Goal: Task Accomplishment & Management: Complete application form

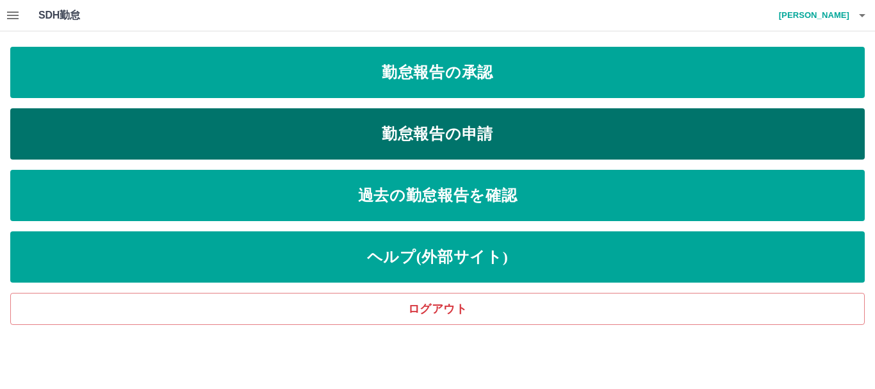
click at [444, 133] on link "勤怠報告の申請" at bounding box center [437, 133] width 855 height 51
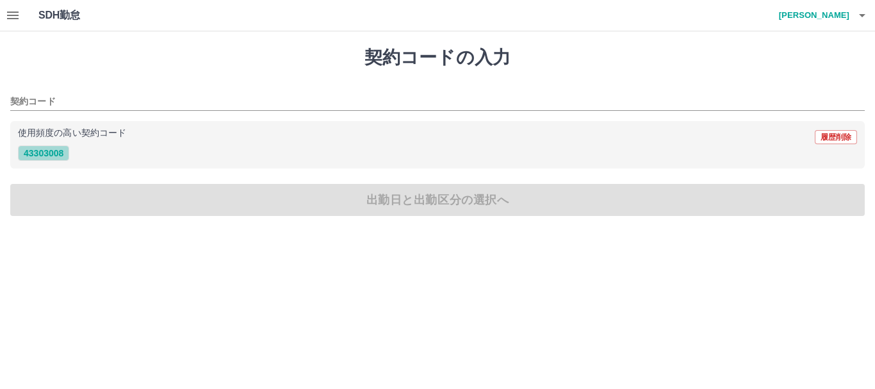
click at [43, 155] on button "43303008" at bounding box center [43, 152] width 51 height 15
type input "********"
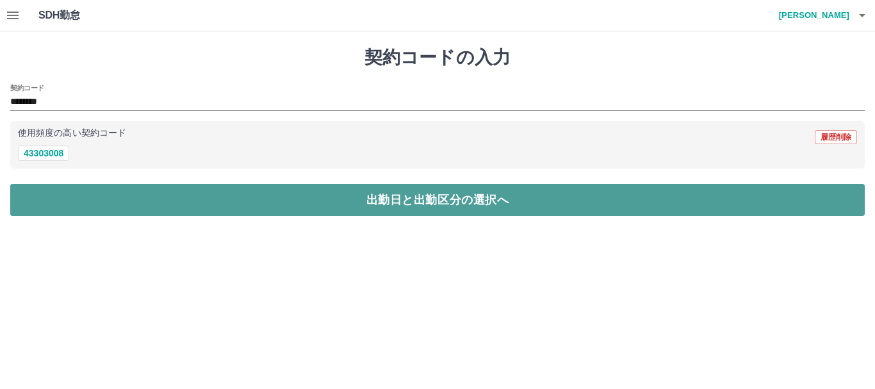
click at [134, 200] on button "出勤日と出勤区分の選択へ" at bounding box center [437, 200] width 855 height 32
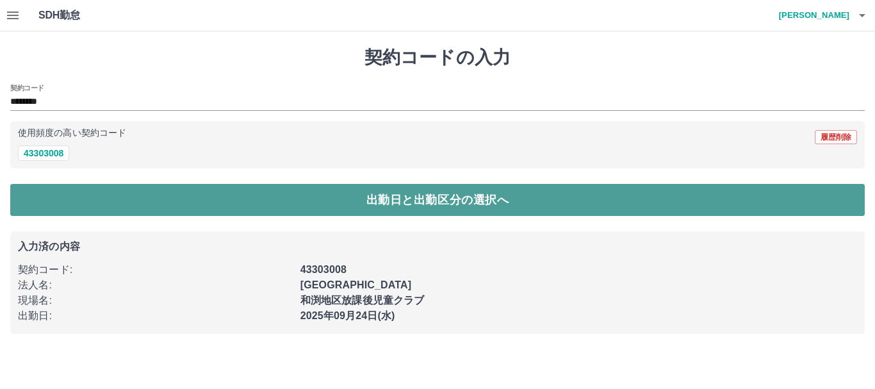
click at [360, 201] on button "出勤日と出勤区分の選択へ" at bounding box center [437, 200] width 855 height 32
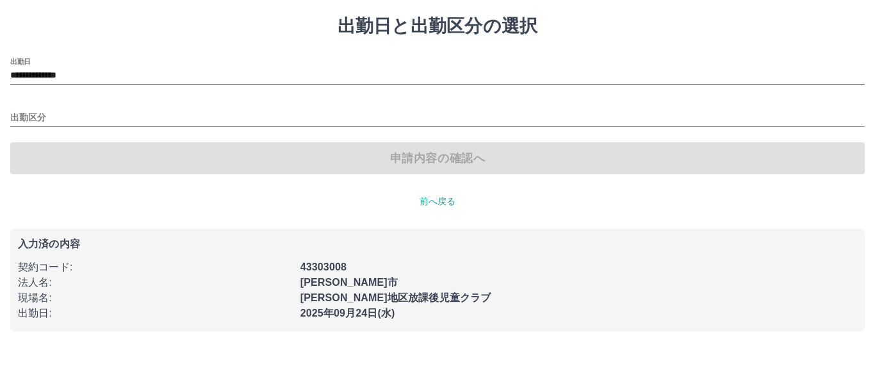
click at [60, 81] on input "**********" at bounding box center [437, 76] width 855 height 16
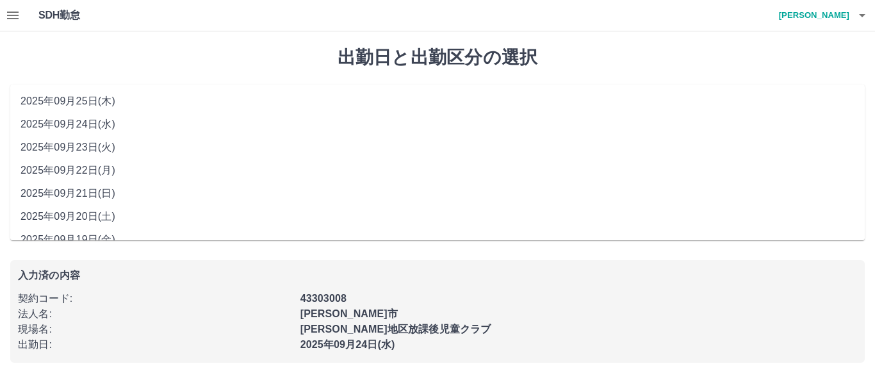
click at [103, 168] on li "2025年09月22日(月)" at bounding box center [437, 170] width 855 height 23
type input "**********"
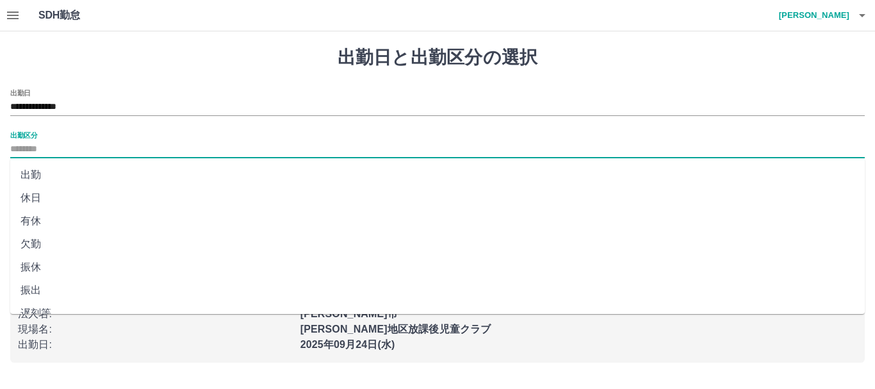
click at [27, 152] on input "出勤区分" at bounding box center [437, 150] width 855 height 16
click at [29, 178] on li "出勤" at bounding box center [437, 174] width 855 height 23
type input "**"
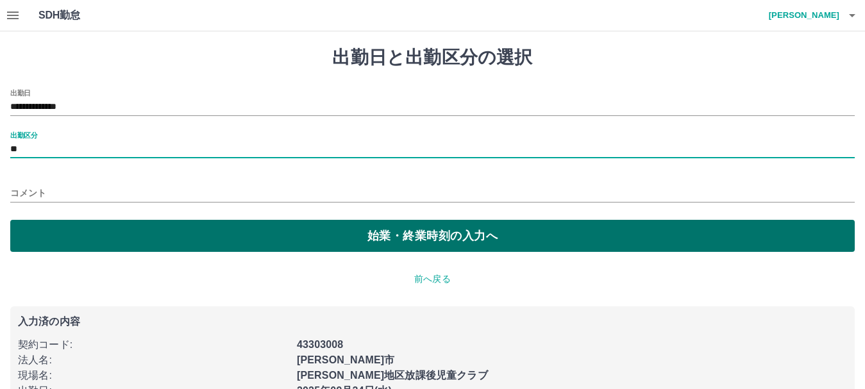
click at [384, 242] on button "始業・終業時刻の入力へ" at bounding box center [432, 236] width 844 height 32
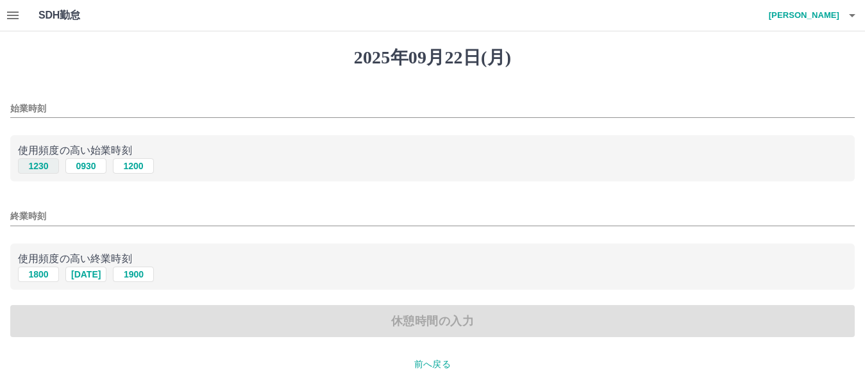
click at [42, 170] on button "1230" at bounding box center [38, 165] width 41 height 15
type input "****"
click at [37, 277] on button "1800" at bounding box center [38, 274] width 41 height 15
type input "****"
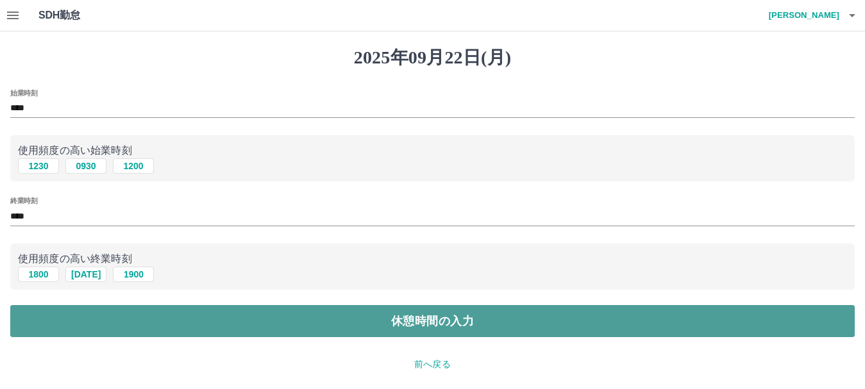
click at [374, 326] on button "休憩時間の入力" at bounding box center [432, 321] width 844 height 32
click at [432, 322] on button "休憩時間の入力" at bounding box center [432, 321] width 844 height 32
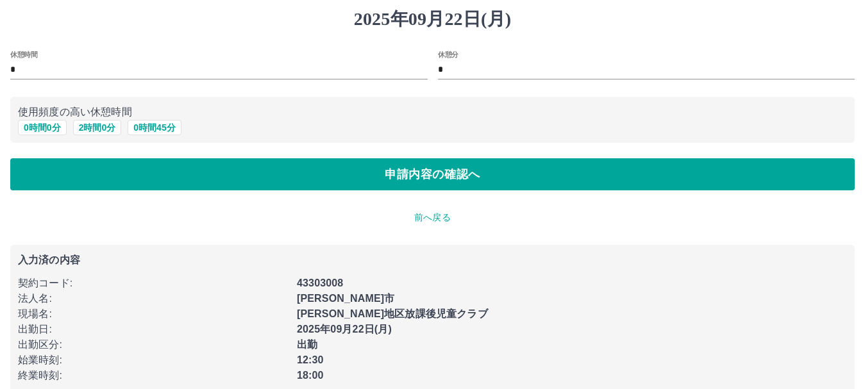
scroll to position [59, 0]
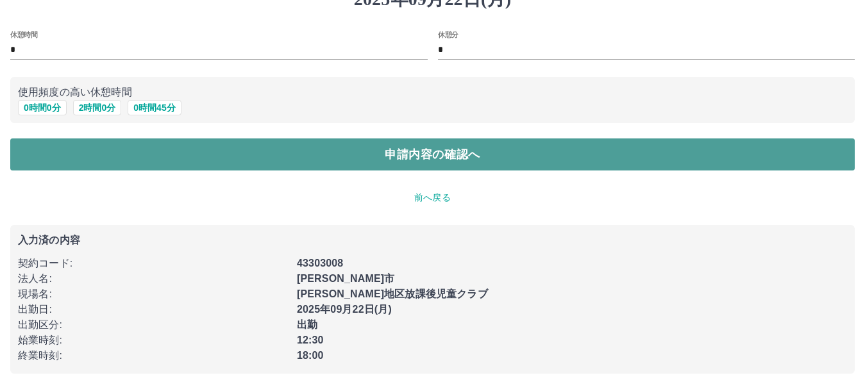
click at [453, 154] on button "申請内容の確認へ" at bounding box center [432, 154] width 844 height 32
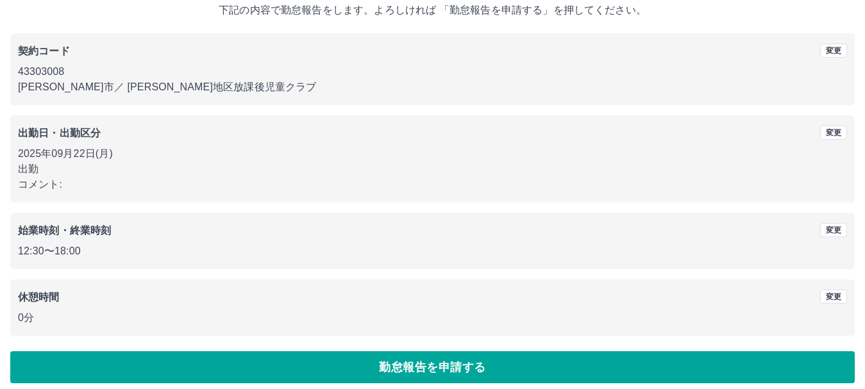
scroll to position [91, 0]
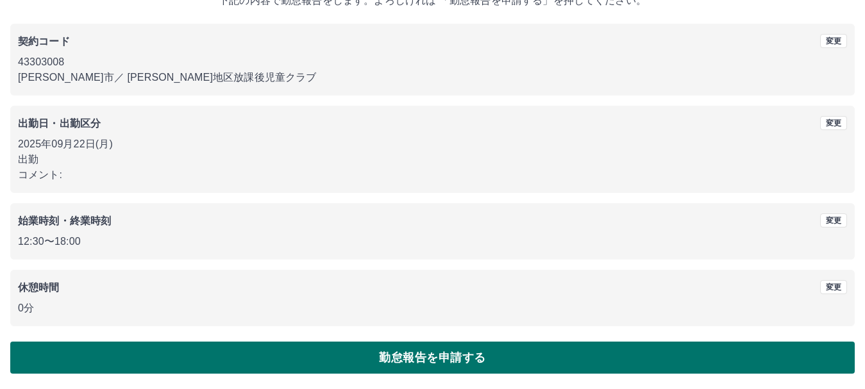
click at [444, 354] on button "勤怠報告を申請する" at bounding box center [432, 358] width 844 height 32
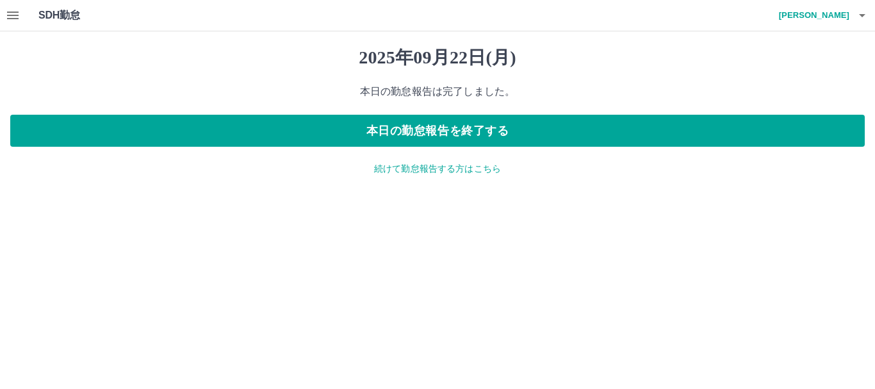
click at [472, 174] on p "続けて勤怠報告する方はこちら" at bounding box center [437, 168] width 855 height 13
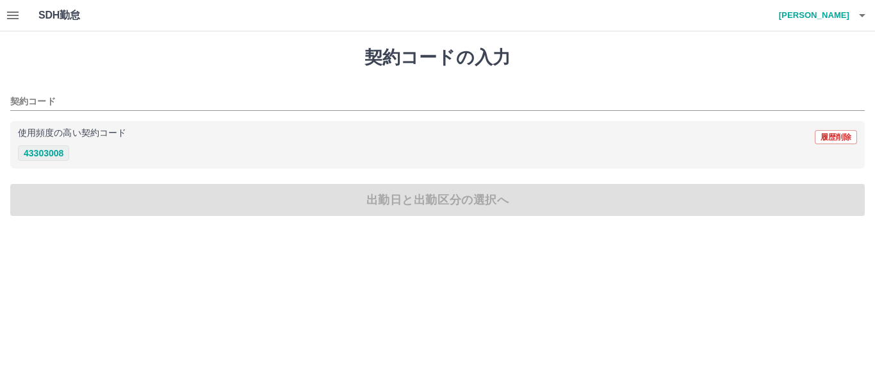
click at [42, 153] on button "43303008" at bounding box center [43, 152] width 51 height 15
type input "********"
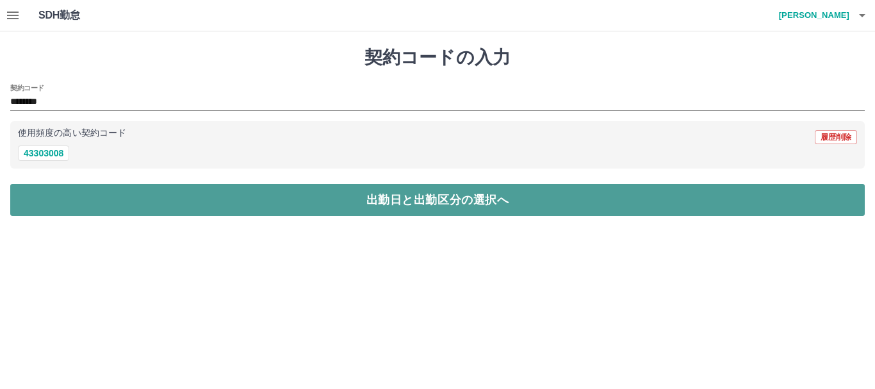
click at [404, 203] on button "出勤日と出勤区分の選択へ" at bounding box center [437, 200] width 855 height 32
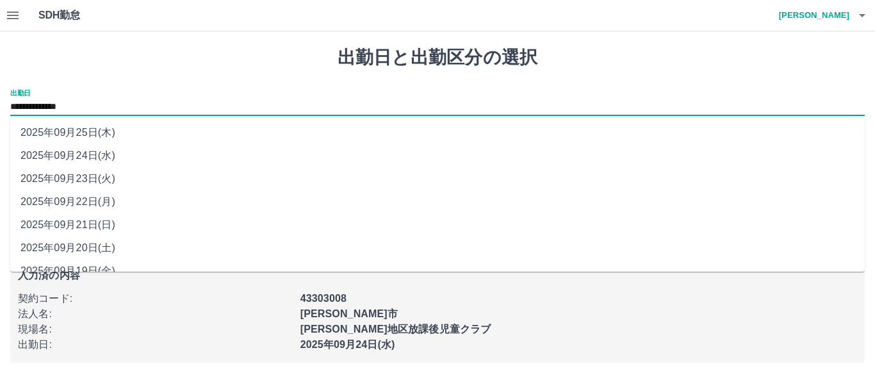
click at [53, 108] on input "**********" at bounding box center [437, 107] width 855 height 16
click at [90, 183] on li "2025年09月23日(火)" at bounding box center [437, 178] width 855 height 23
type input "**********"
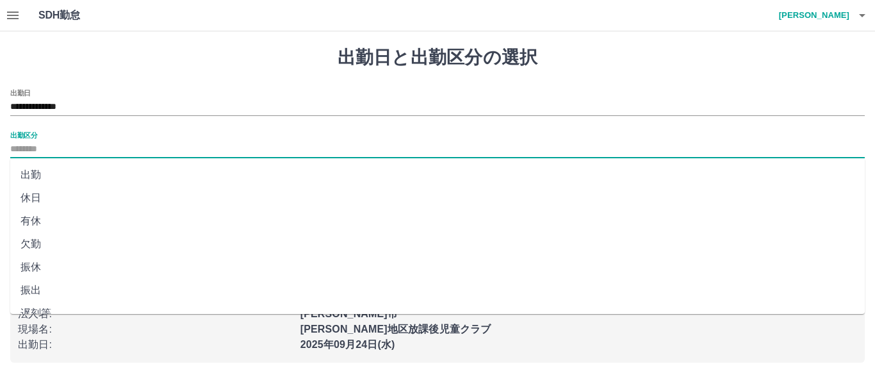
click at [33, 148] on input "出勤区分" at bounding box center [437, 150] width 855 height 16
click at [37, 203] on li "休日" at bounding box center [437, 197] width 855 height 23
type input "**"
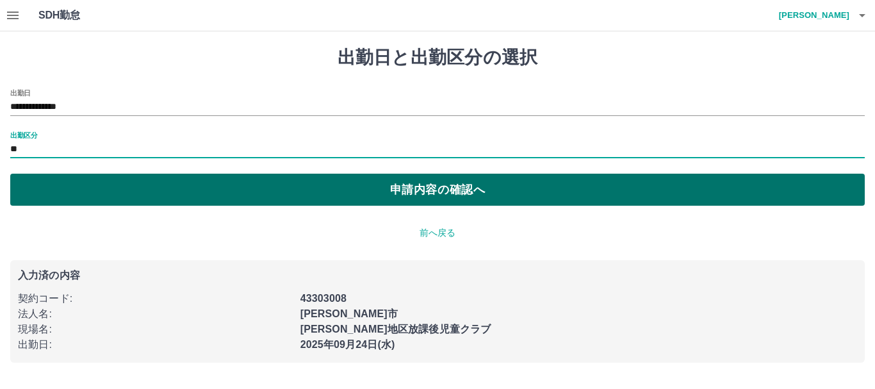
click at [428, 189] on button "申請内容の確認へ" at bounding box center [437, 190] width 855 height 32
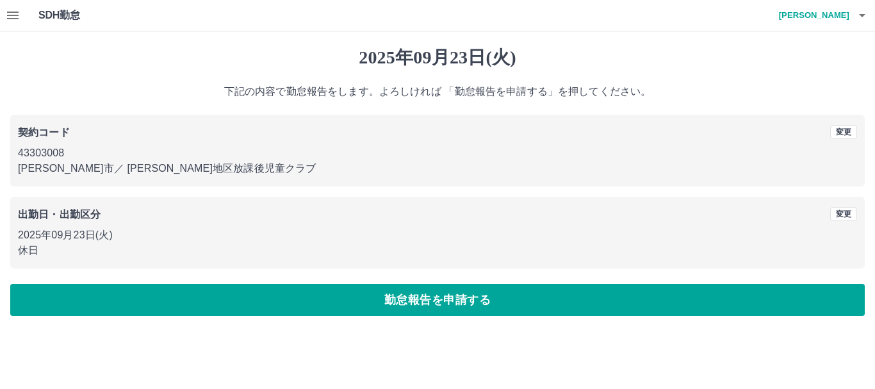
click at [420, 302] on button "勤怠報告を申請する" at bounding box center [437, 300] width 855 height 32
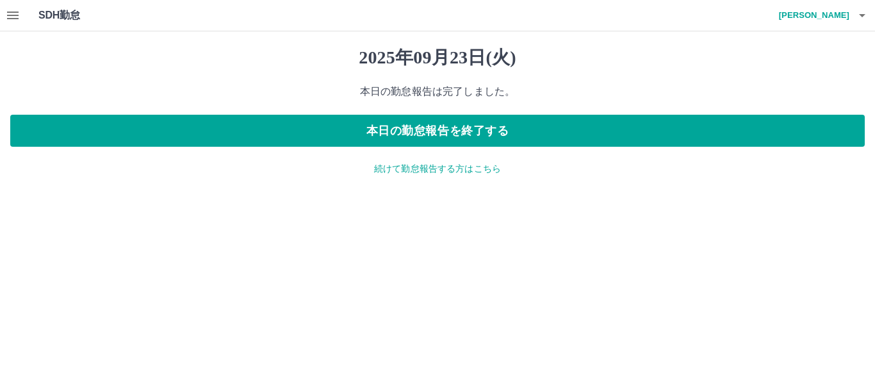
click at [863, 13] on icon "button" at bounding box center [862, 15] width 15 height 15
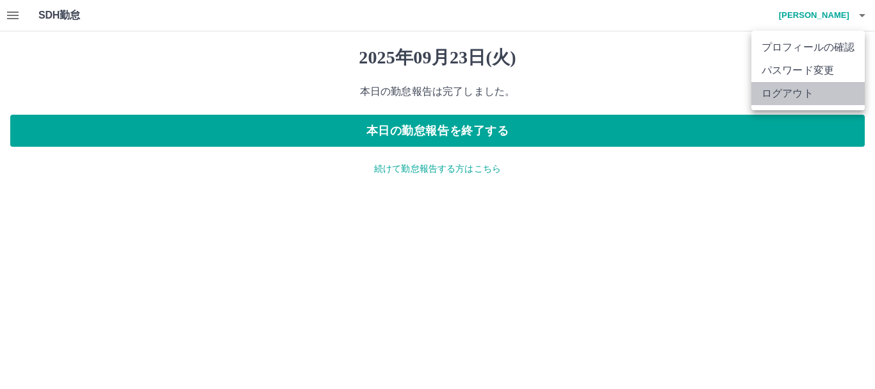
click at [784, 95] on li "ログアウト" at bounding box center [808, 93] width 113 height 23
click at [782, 97] on li "ログアウト" at bounding box center [808, 93] width 113 height 23
click at [792, 97] on li "ログアウト" at bounding box center [808, 93] width 113 height 23
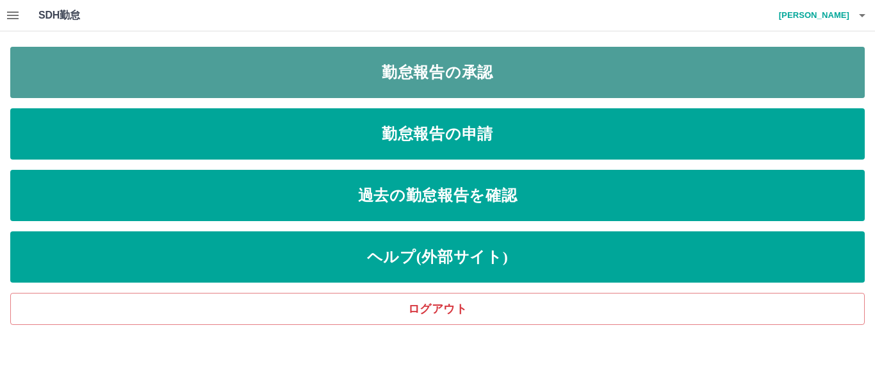
click at [434, 71] on link "勤怠報告の承認" at bounding box center [437, 72] width 855 height 51
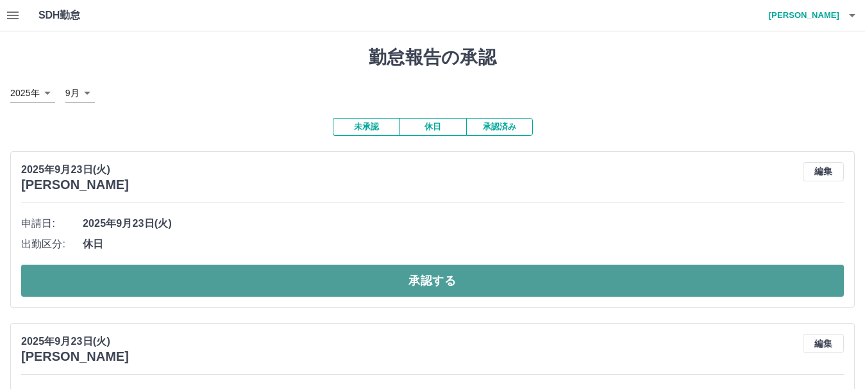
click at [467, 284] on button "承認する" at bounding box center [432, 281] width 822 height 32
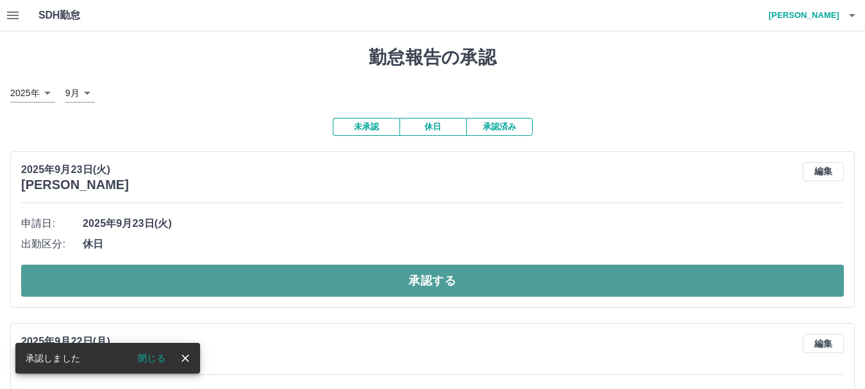
click at [452, 285] on button "承認する" at bounding box center [432, 281] width 822 height 32
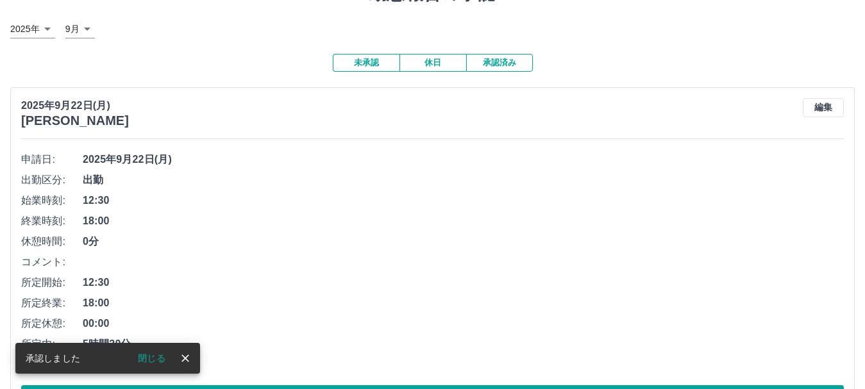
scroll to position [128, 0]
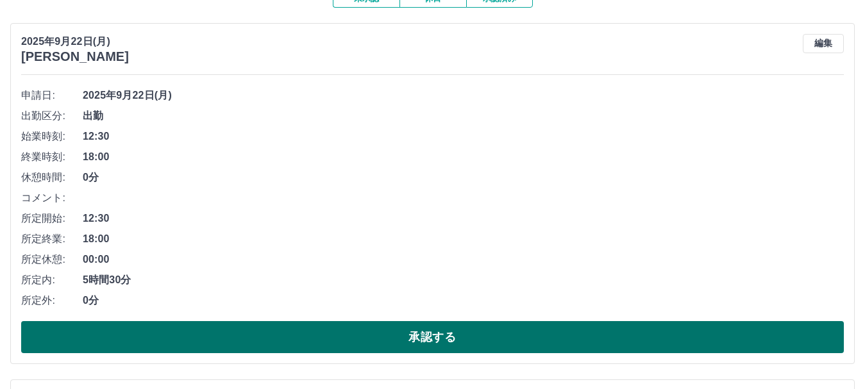
click at [459, 341] on button "承認する" at bounding box center [432, 337] width 822 height 32
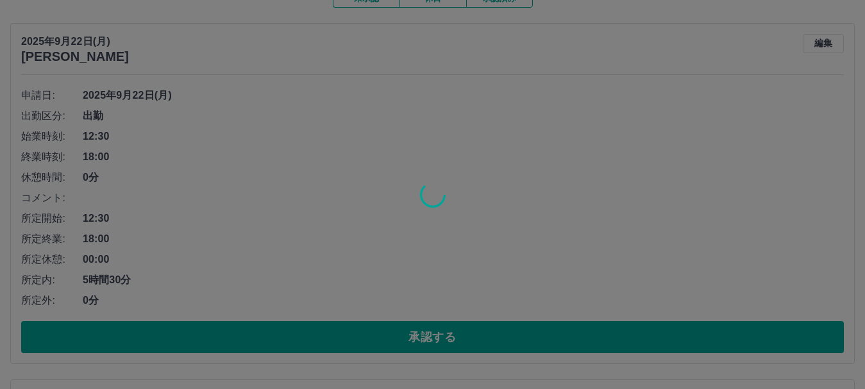
scroll to position [120, 0]
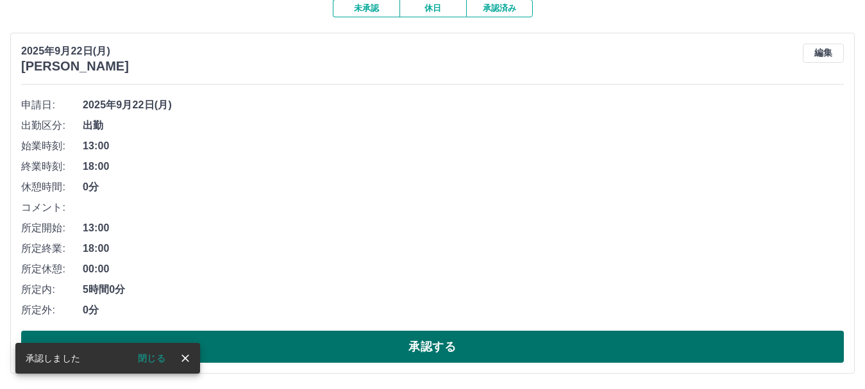
click at [465, 347] on button "承認する" at bounding box center [432, 347] width 822 height 32
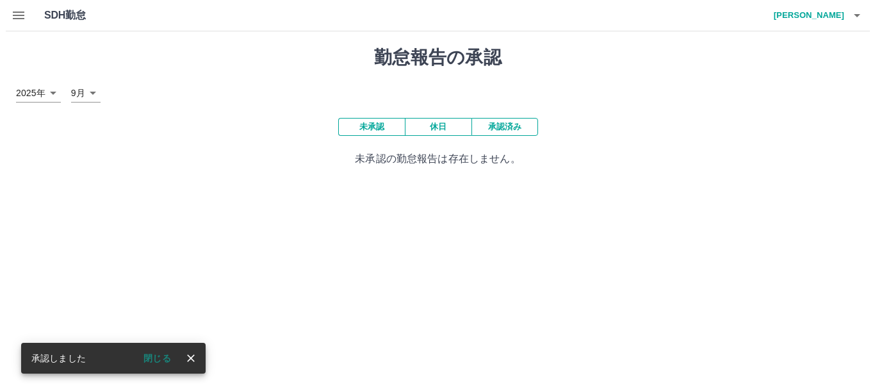
scroll to position [0, 0]
click at [860, 16] on icon "button" at bounding box center [862, 15] width 15 height 15
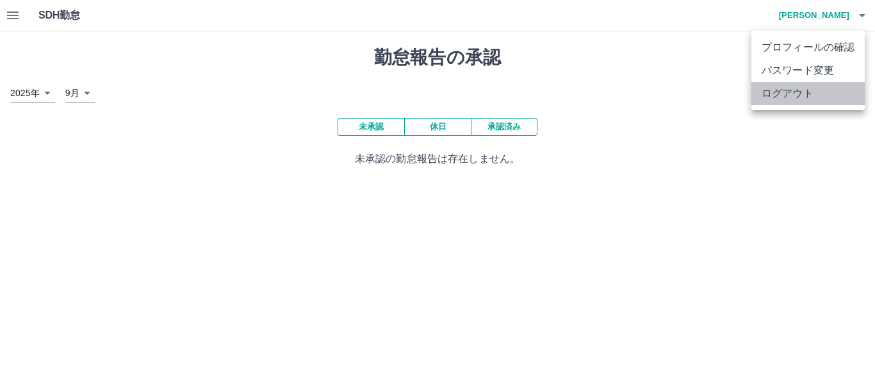
click at [781, 95] on li "ログアウト" at bounding box center [808, 93] width 113 height 23
click at [795, 93] on li "ログアウト" at bounding box center [808, 93] width 113 height 23
click at [783, 97] on li "ログアウト" at bounding box center [808, 93] width 113 height 23
click at [809, 95] on li "ログアウト" at bounding box center [808, 93] width 113 height 23
